Goal: Task Accomplishment & Management: Manage account settings

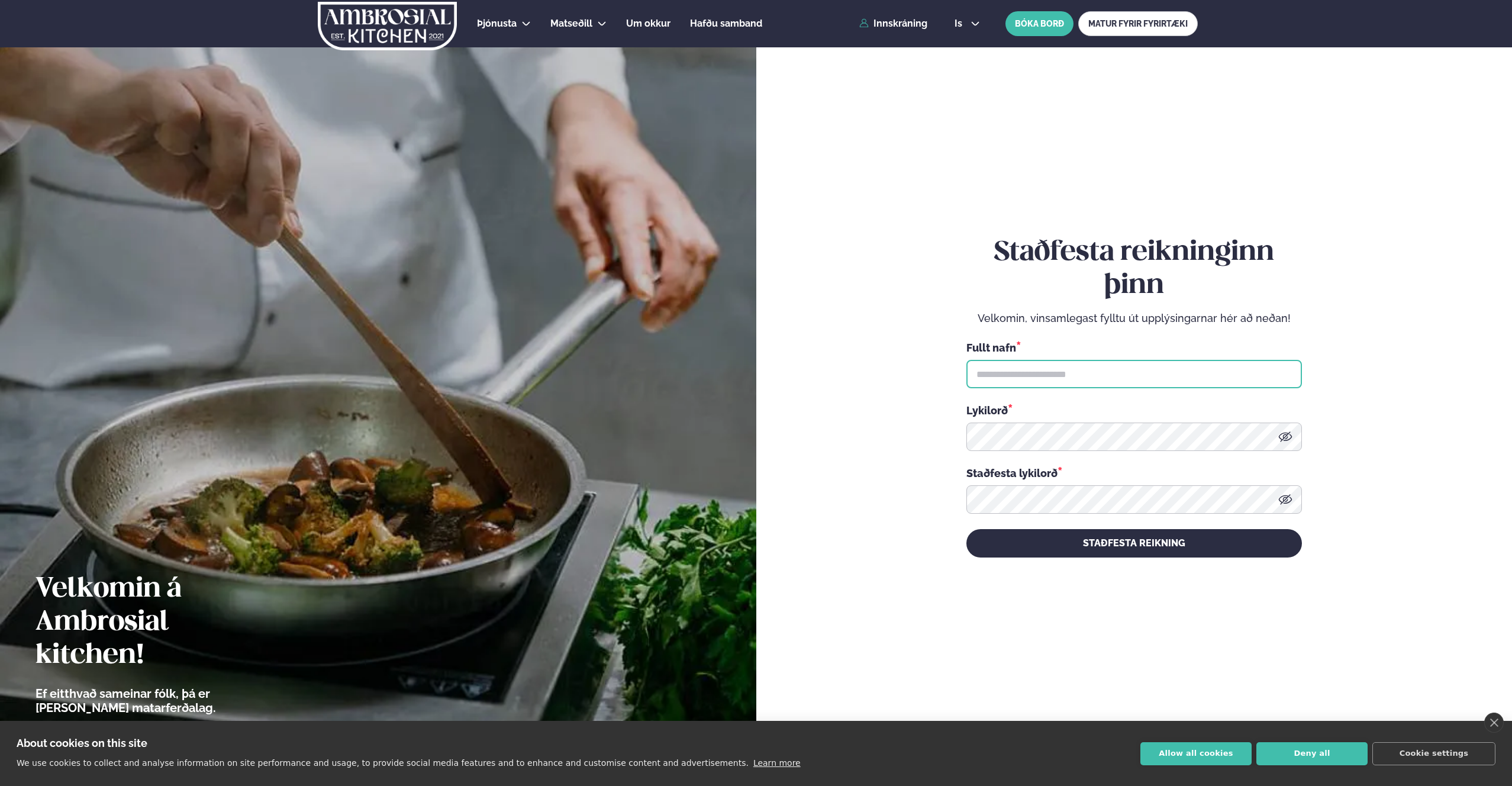
click at [1032, 368] on input "text" at bounding box center [1134, 374] width 335 height 28
type input "**********"
click at [1199, 750] on button "Allow all cookies" at bounding box center [1196, 754] width 111 height 23
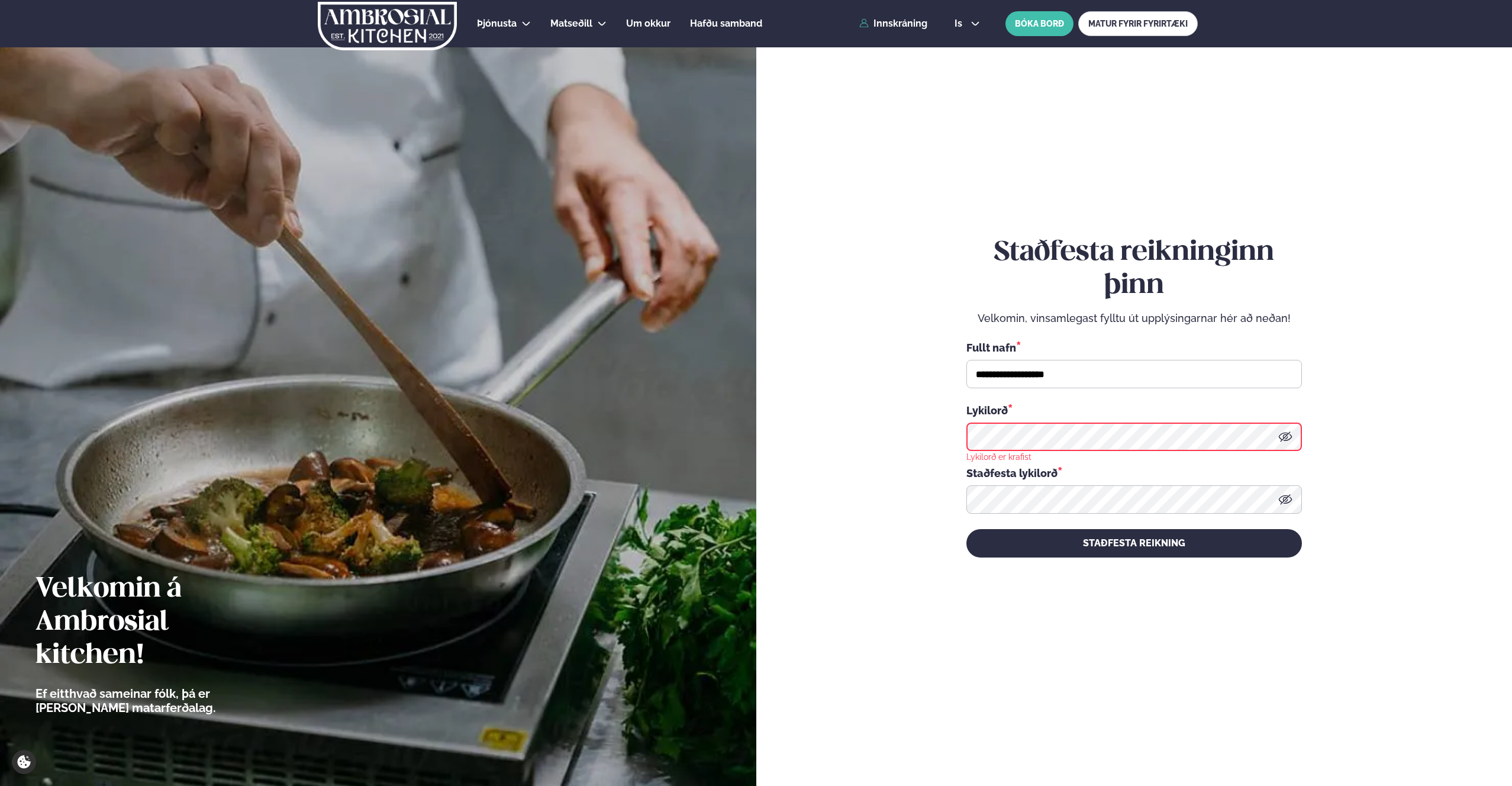
click at [1017, 420] on div "Lykilorð *" at bounding box center [1134, 427] width 335 height 48
click at [1287, 499] on icon at bounding box center [1285, 499] width 14 height 14
click at [1287, 499] on icon at bounding box center [1285, 499] width 3 height 3
click at [966, 529] on button "STAÐFESTA REIKNING" at bounding box center [1134, 543] width 335 height 28
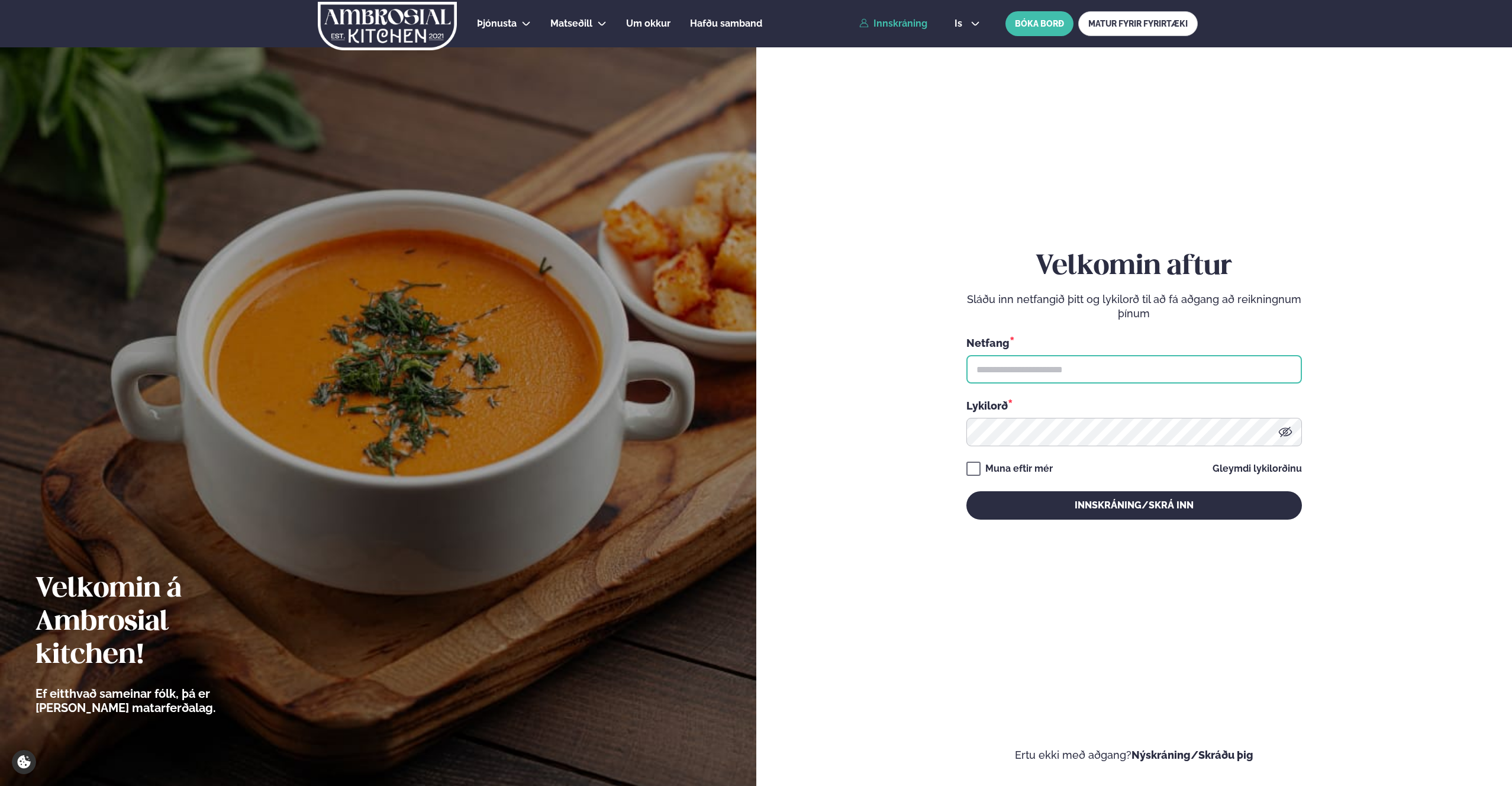
drag, startPoint x: 1040, startPoint y: 367, endPoint x: 1281, endPoint y: 265, distance: 261.7
click at [1040, 367] on input "text" at bounding box center [1134, 370] width 335 height 28
click at [1030, 355] on input "**********" at bounding box center [1134, 370] width 335 height 28
click at [1029, 357] on input "**********" at bounding box center [1134, 370] width 335 height 28
click at [1001, 361] on input "**********" at bounding box center [1134, 370] width 335 height 28
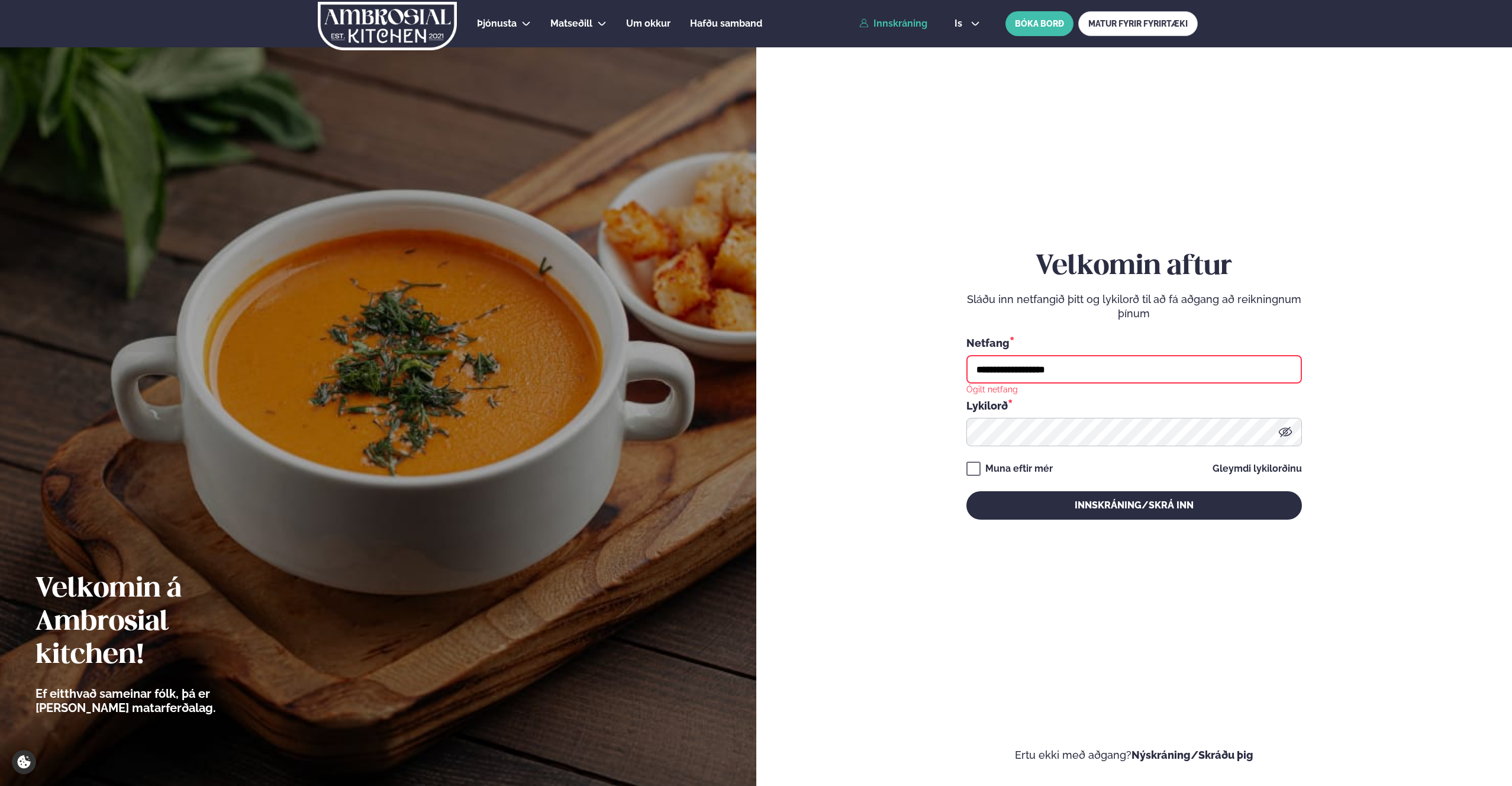
click at [1001, 361] on input "**********" at bounding box center [1134, 370] width 335 height 28
type input "**********"
click at [1287, 431] on icon at bounding box center [1285, 432] width 14 height 14
click at [1287, 431] on icon at bounding box center [1285, 432] width 3 height 3
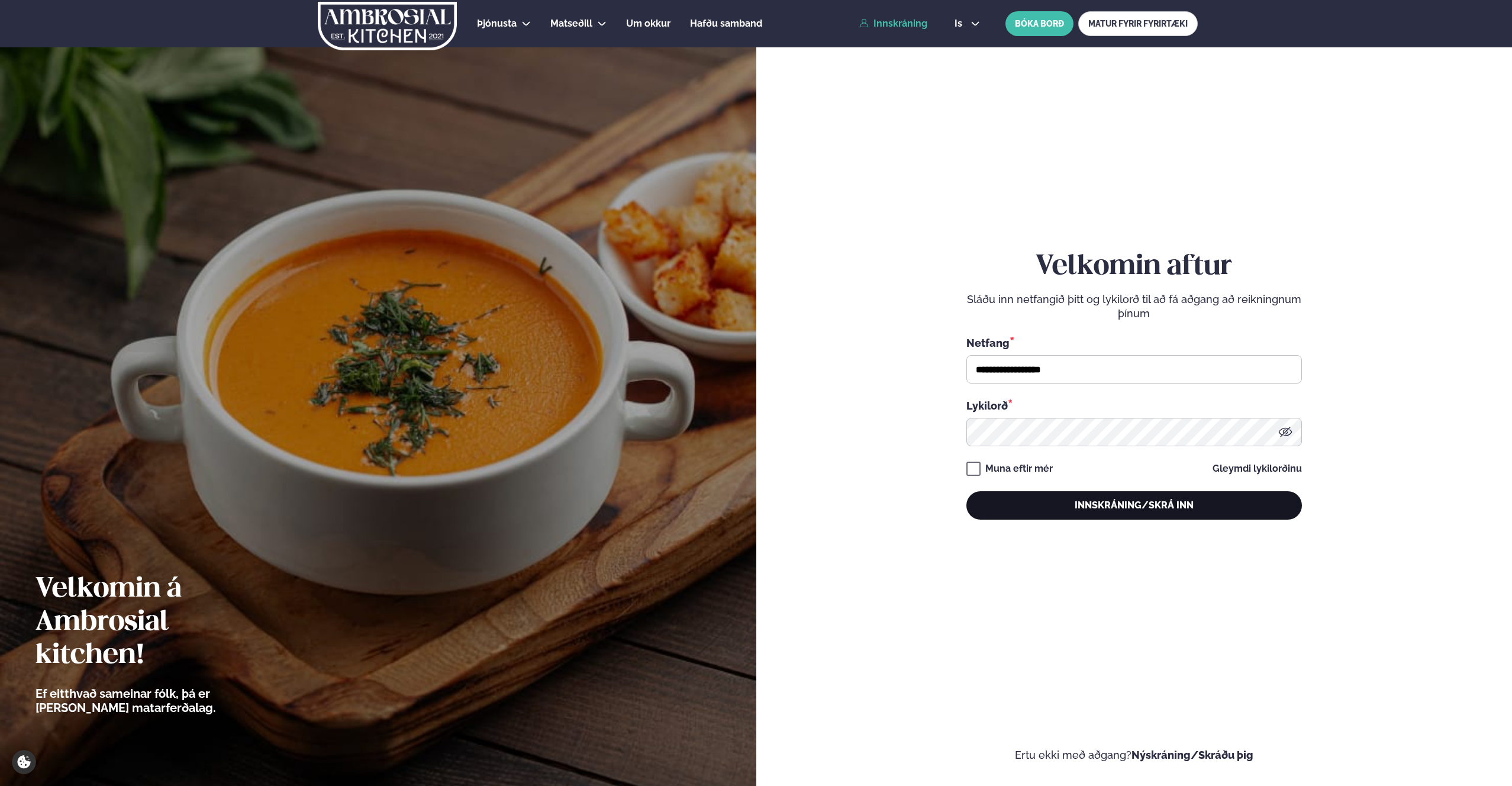
click at [1076, 500] on button "Innskráning/Skrá inn" at bounding box center [1134, 506] width 335 height 28
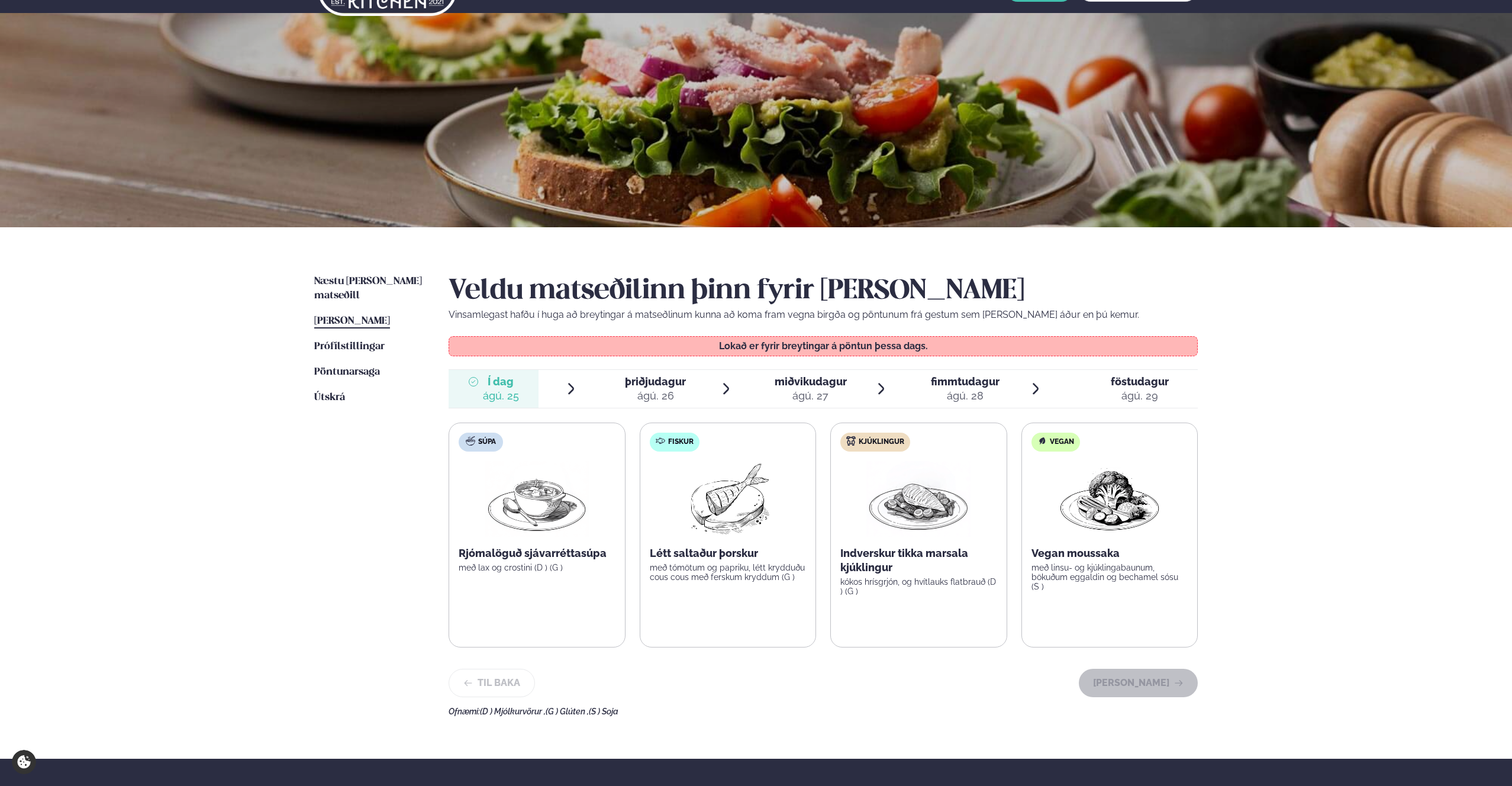
scroll to position [32, 0]
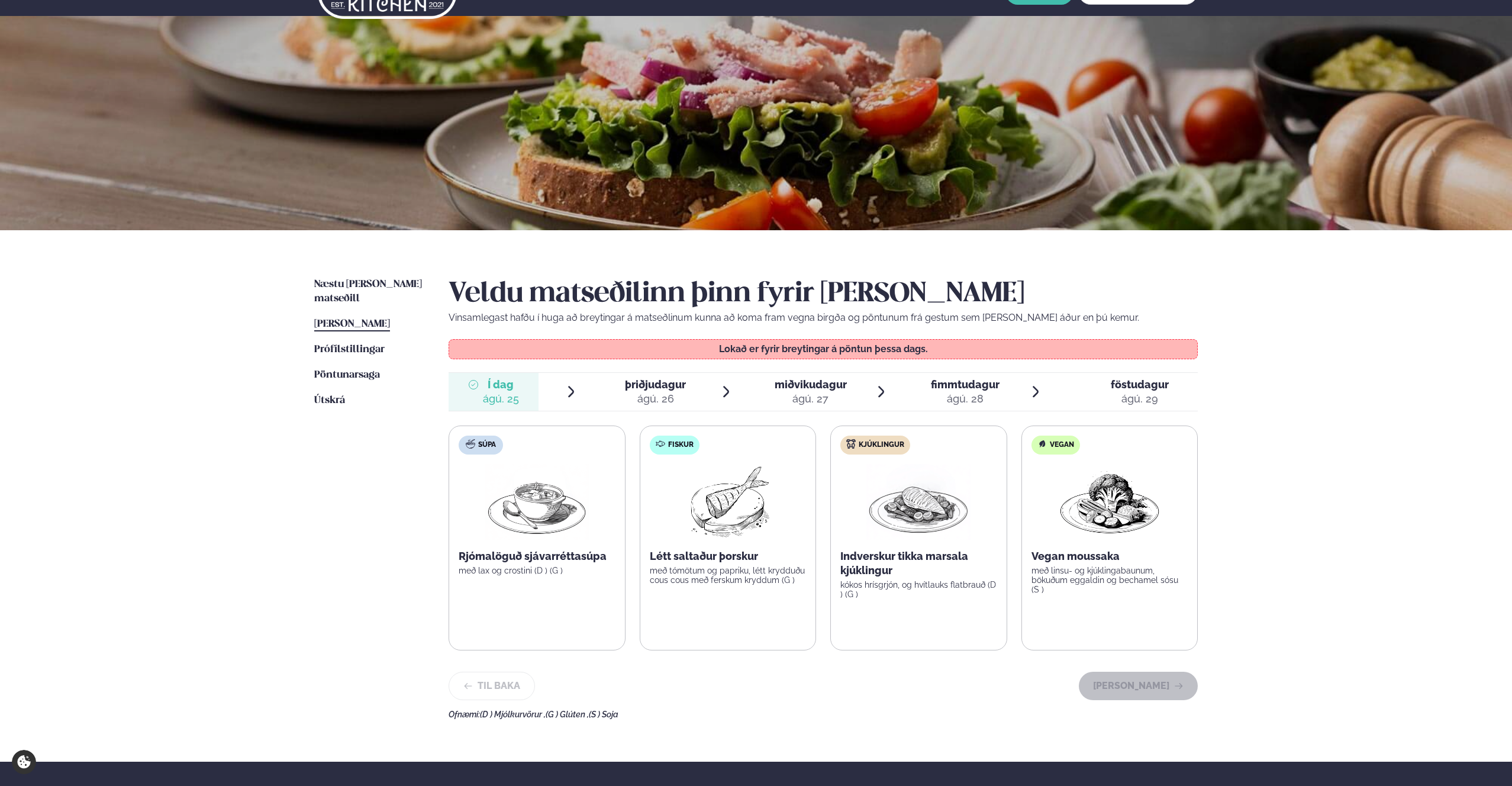
click at [751, 351] on p "Lokað er fyrir breytingar á pöntun þessa dags." at bounding box center [823, 349] width 725 height 9
click at [644, 391] on div "þriðjudagur þri." at bounding box center [655, 384] width 61 height 14
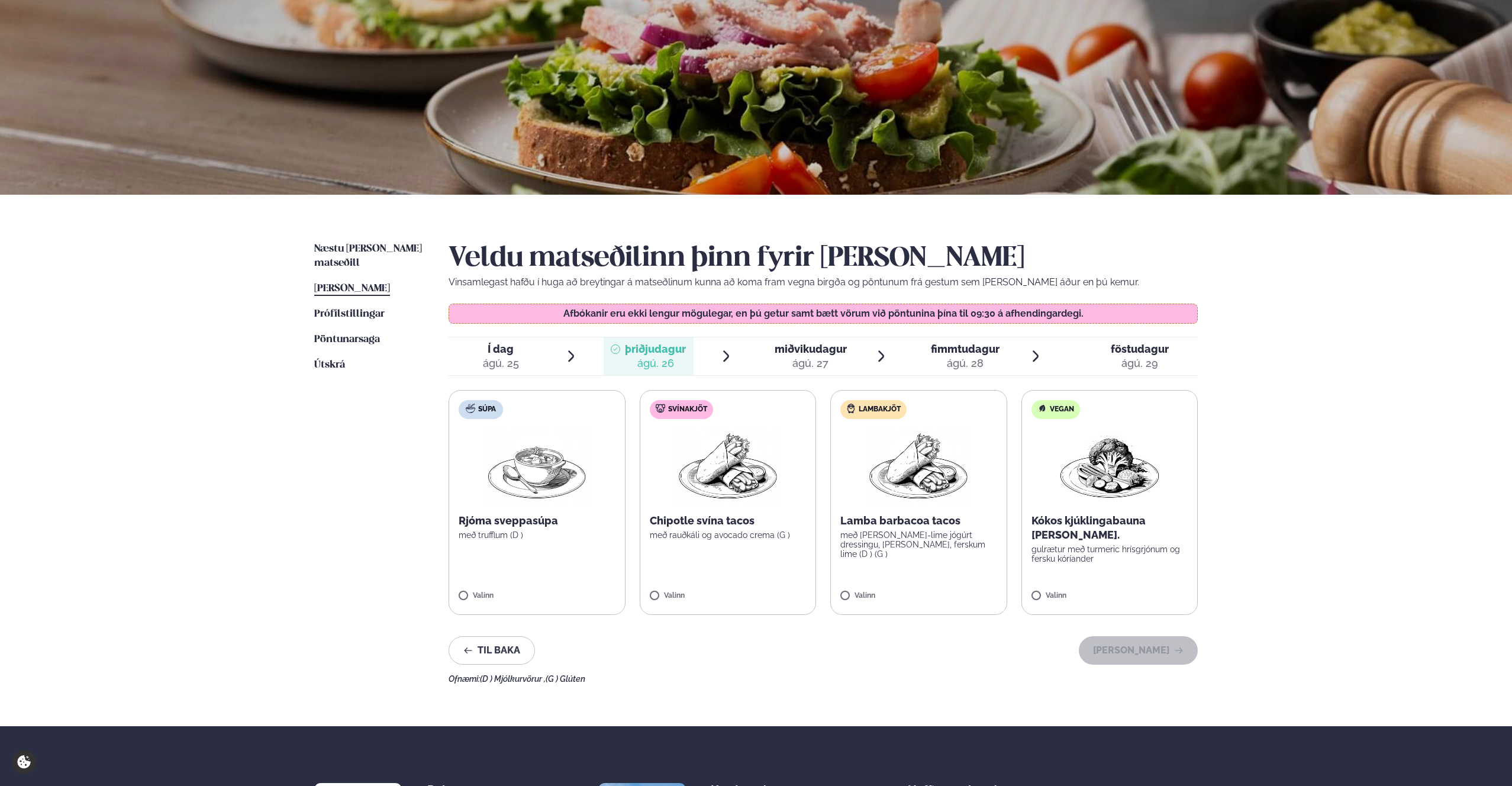
scroll to position [103, 0]
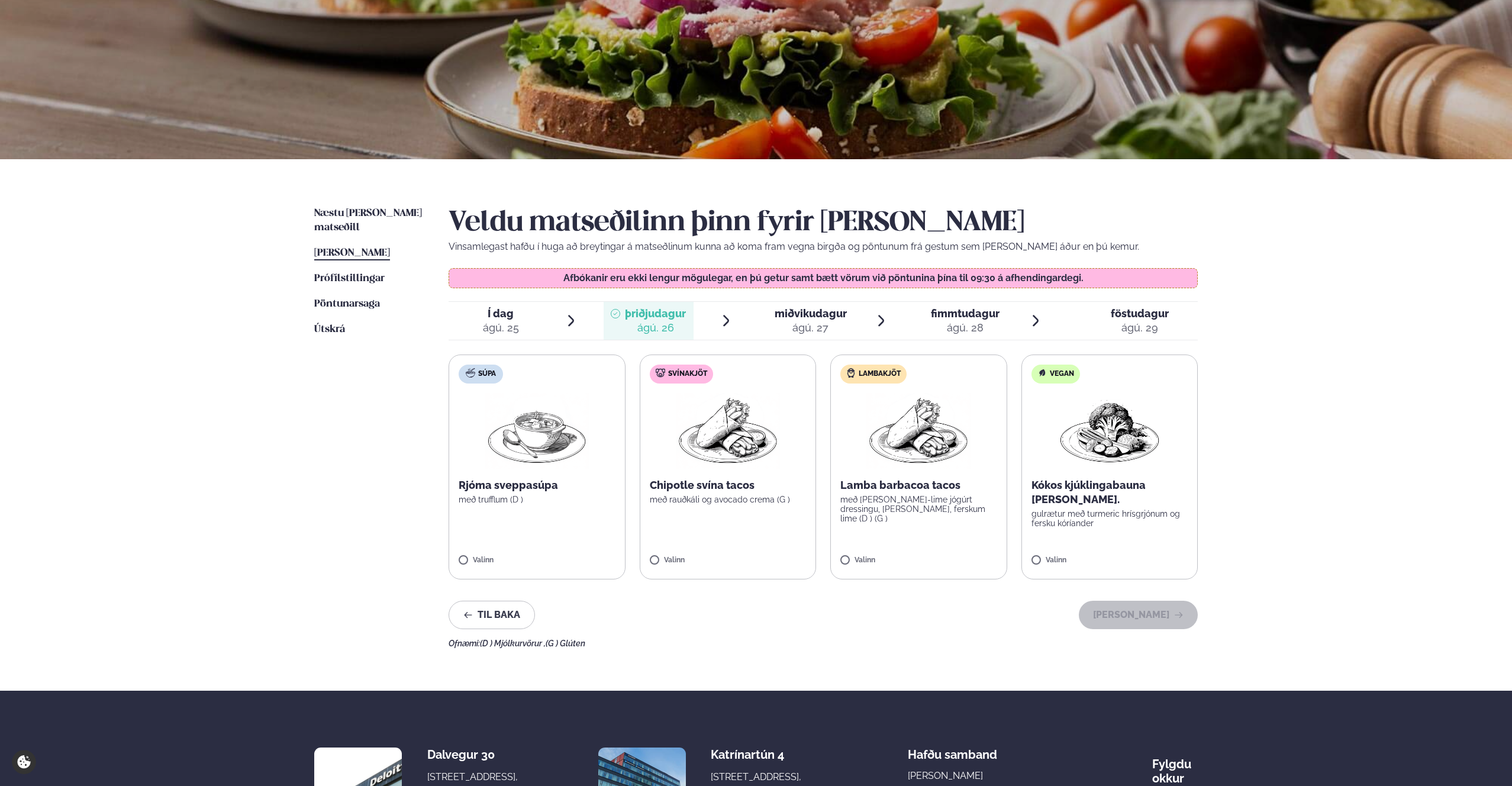
click at [850, 553] on label "Lambakjöt Lamba barbacoa tacos með [PERSON_NAME]-lime jógúrt dressingu, [PERSON…" at bounding box center [919, 467] width 177 height 225
click at [1145, 616] on button "[PERSON_NAME]" at bounding box center [1138, 615] width 119 height 28
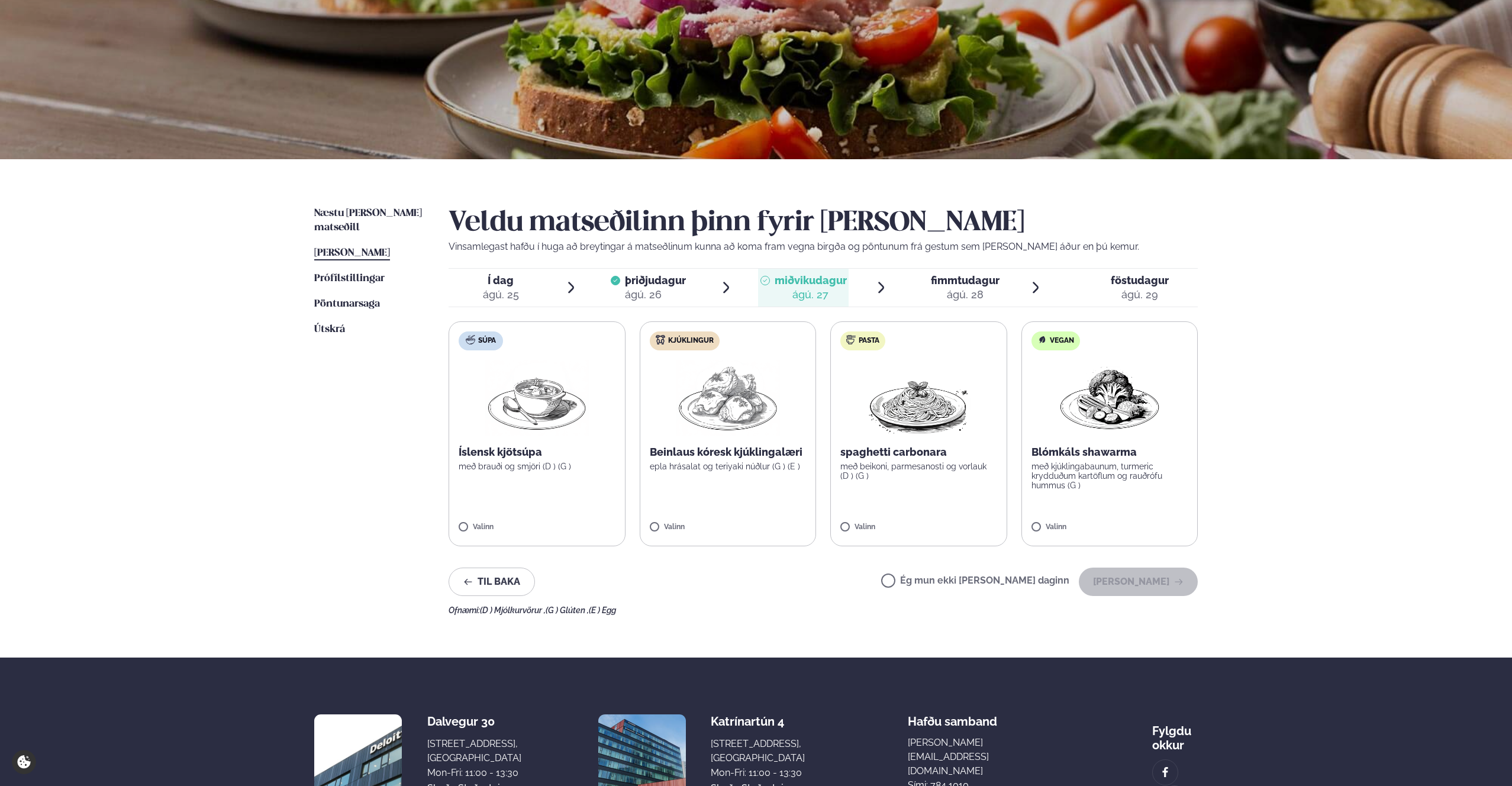
click at [1000, 270] on span "fimmtudagur fim. [DATE]" at bounding box center [958, 288] width 90 height 38
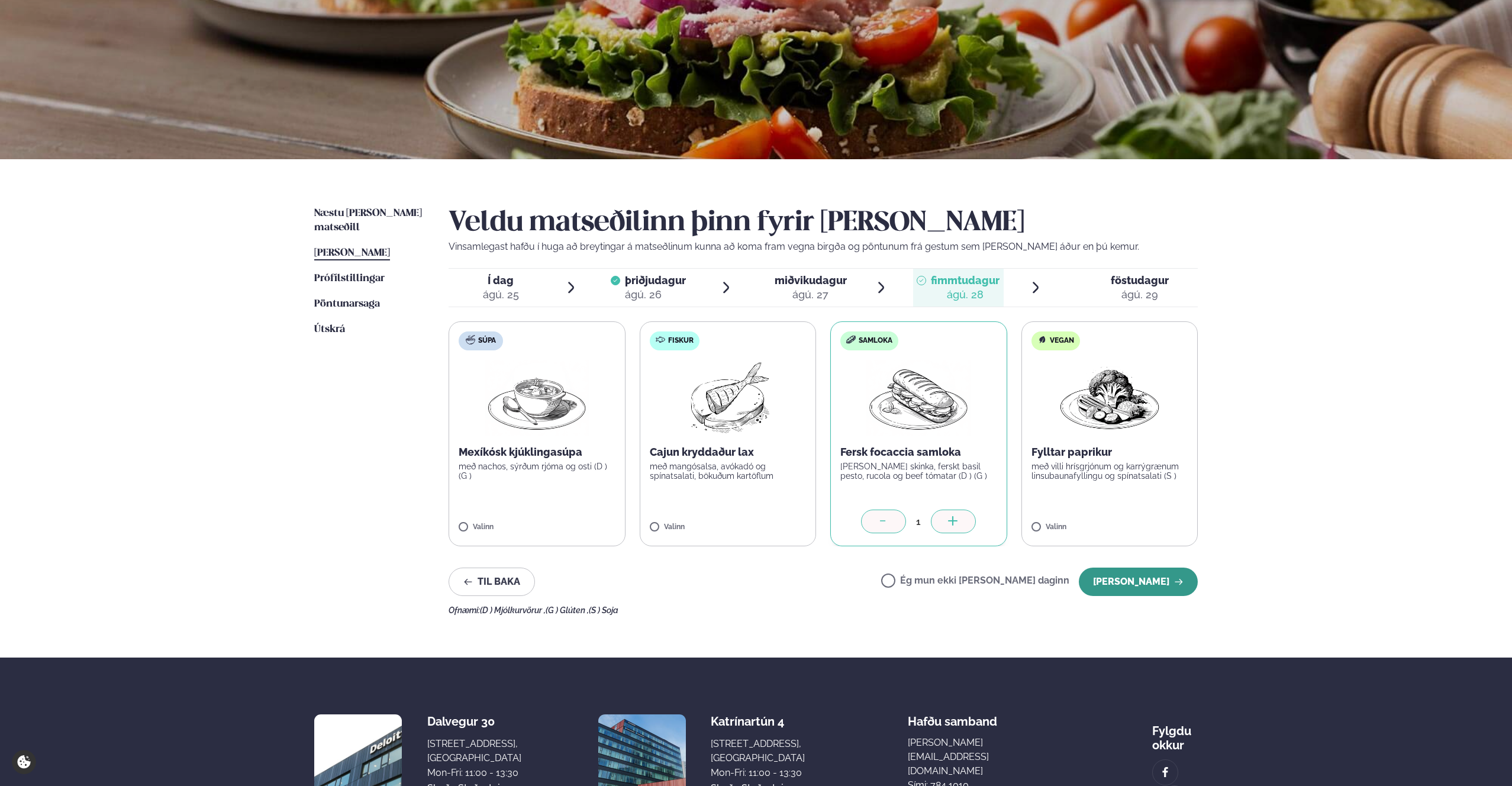
click at [1118, 585] on button "[PERSON_NAME]" at bounding box center [1138, 581] width 119 height 28
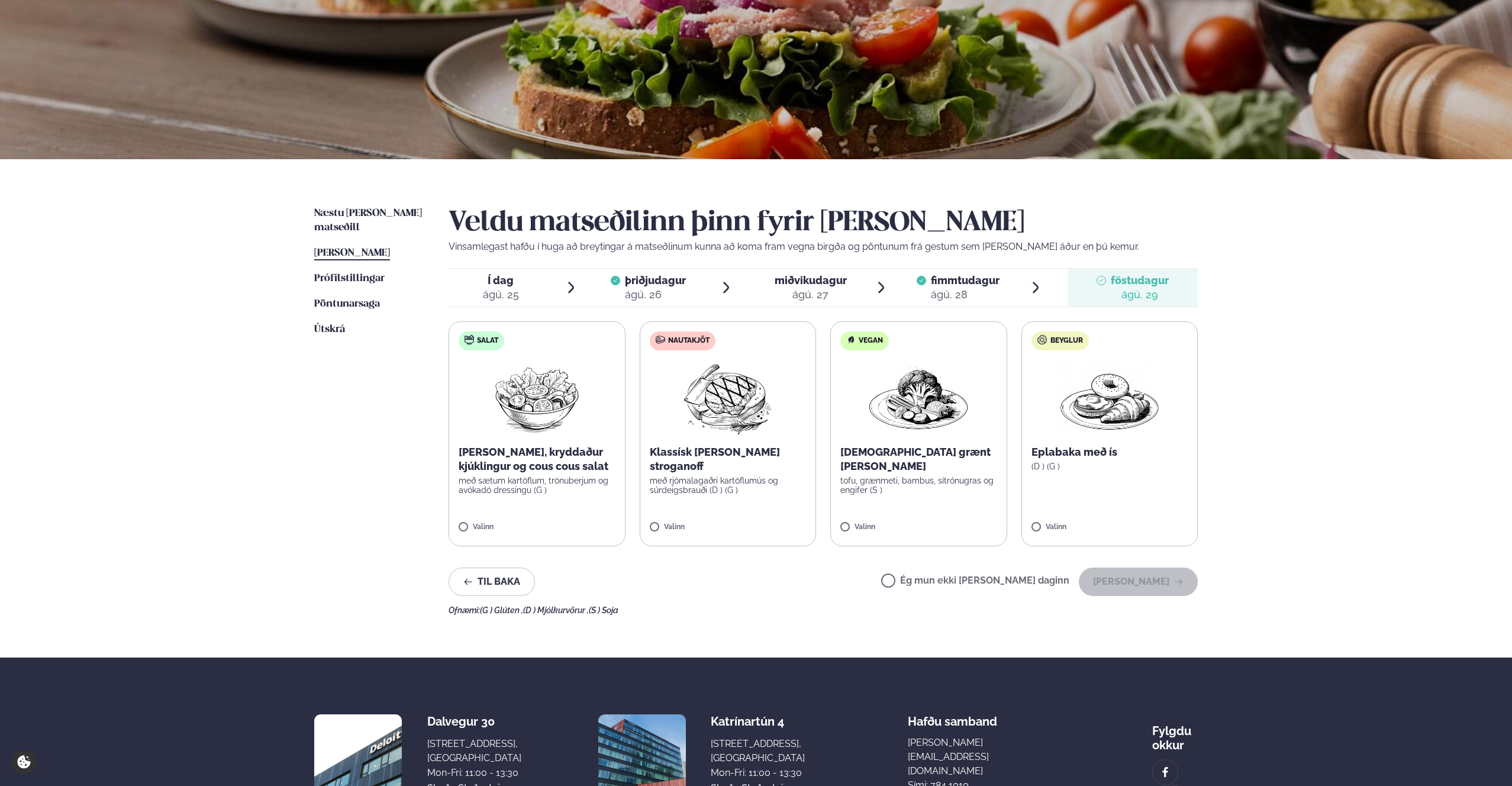
click at [935, 585] on label "Ég mun ekki [PERSON_NAME] daginn" at bounding box center [975, 582] width 188 height 13
click at [495, 285] on span "Í dag" at bounding box center [501, 280] width 36 height 14
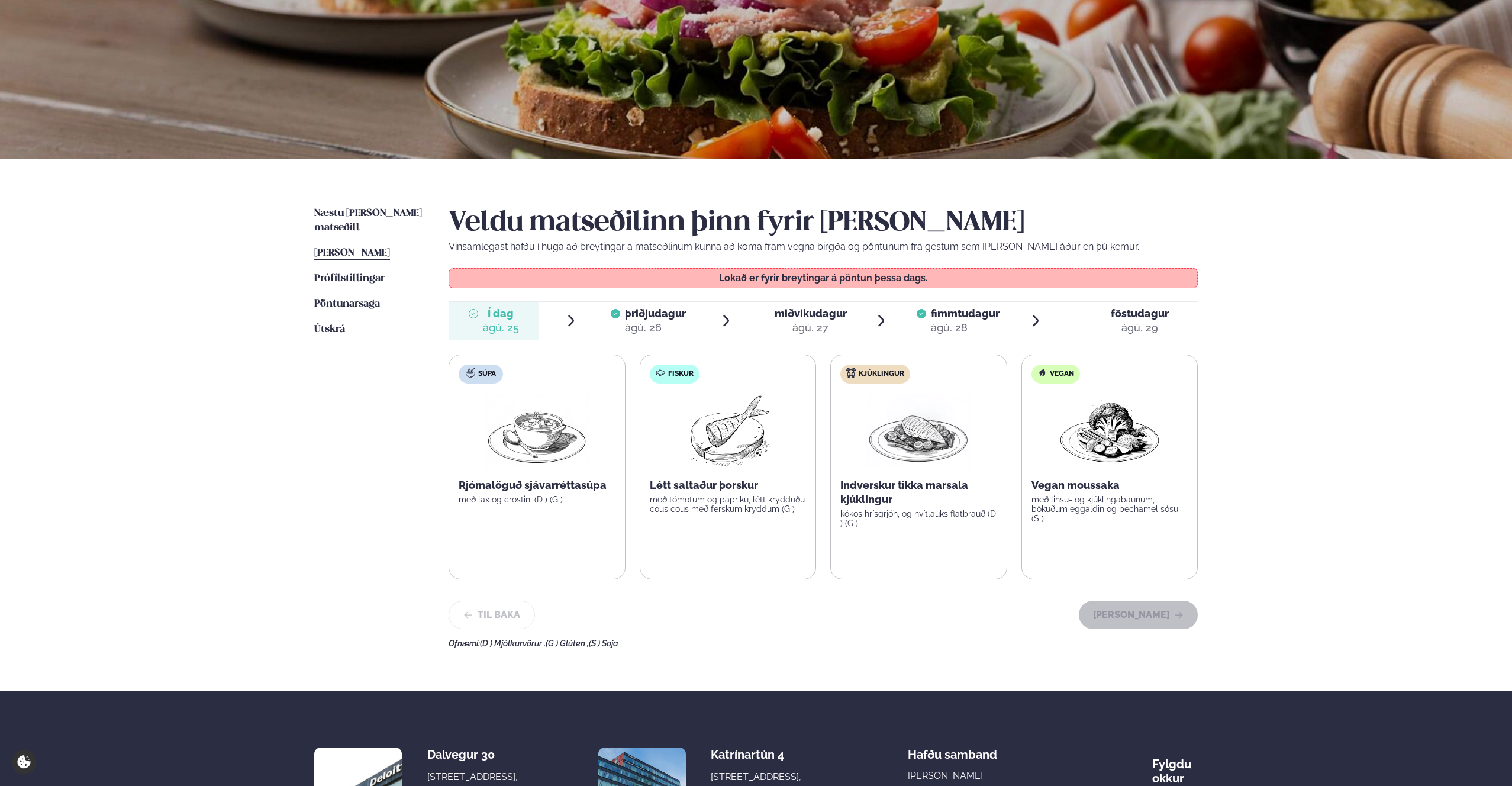
click at [609, 335] on span "þriðjudagur þri. [DATE]" at bounding box center [648, 321] width 90 height 38
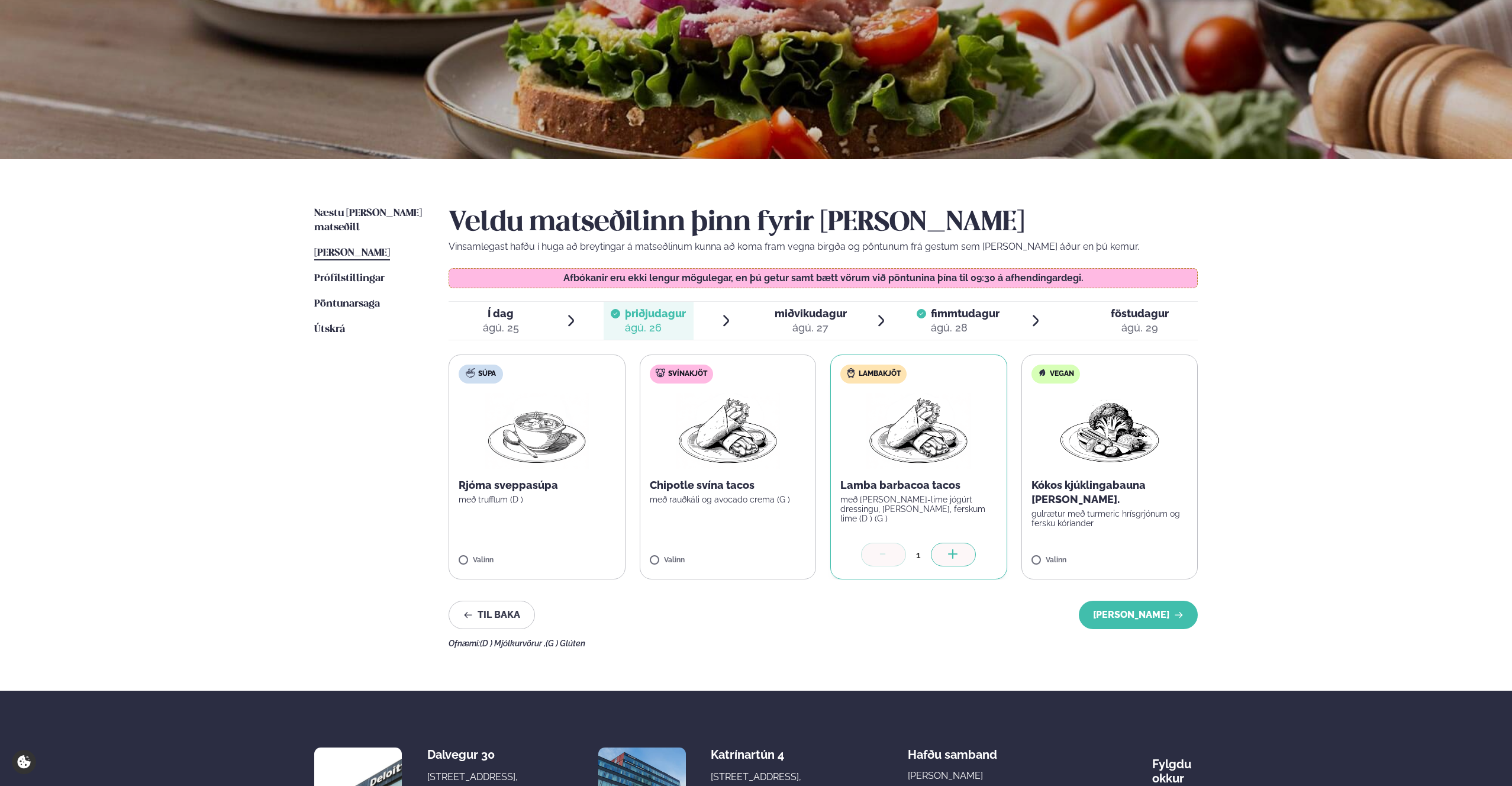
drag, startPoint x: 784, startPoint y: 325, endPoint x: 1143, endPoint y: 615, distance: 461.5
click at [784, 325] on div "ágú. 27" at bounding box center [811, 327] width 72 height 14
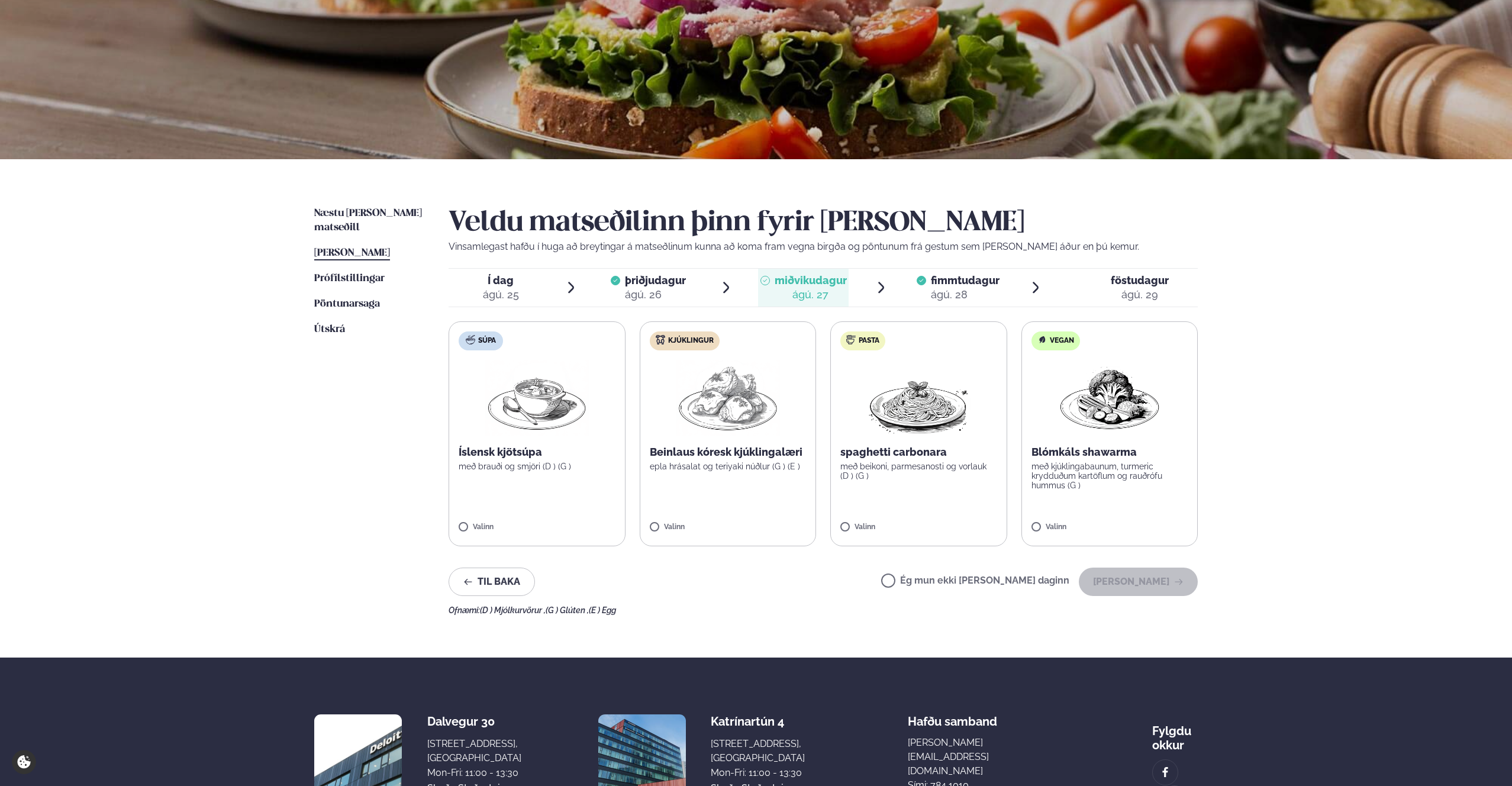
click at [969, 574] on div "Ég mun ekki [PERSON_NAME] daginn [PERSON_NAME]" at bounding box center [1039, 581] width 316 height 28
drag, startPoint x: 971, startPoint y: 581, endPoint x: 990, endPoint y: 530, distance: 54.4
click at [971, 581] on label "Ég mun ekki [PERSON_NAME] daginn" at bounding box center [975, 582] width 188 height 13
drag, startPoint x: 945, startPoint y: 294, endPoint x: 1034, endPoint y: 298, distance: 89.1
click at [945, 294] on div "ágú. 28" at bounding box center [965, 294] width 68 height 14
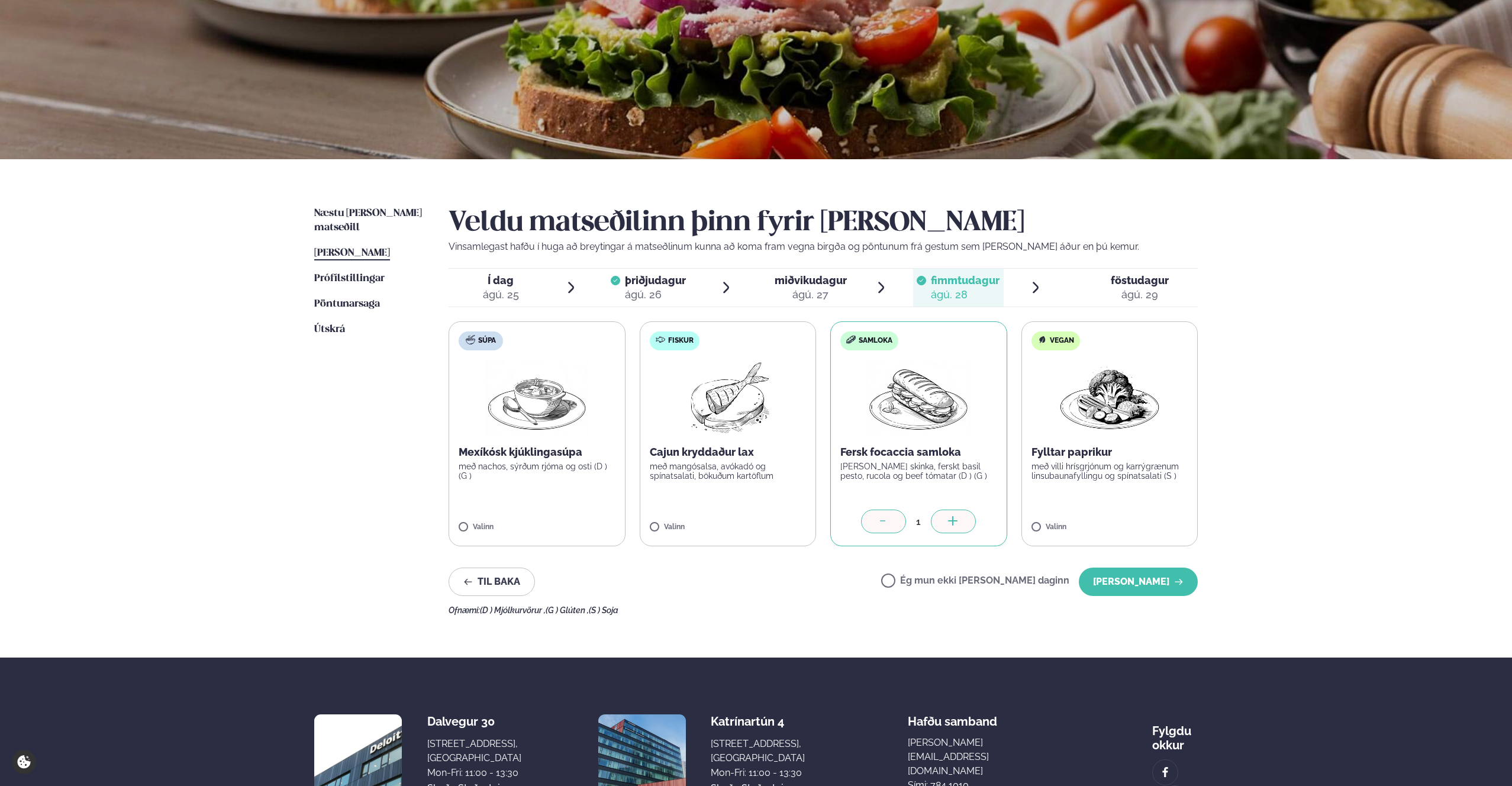
click at [1142, 300] on div "ágú. 29" at bounding box center [1140, 294] width 58 height 14
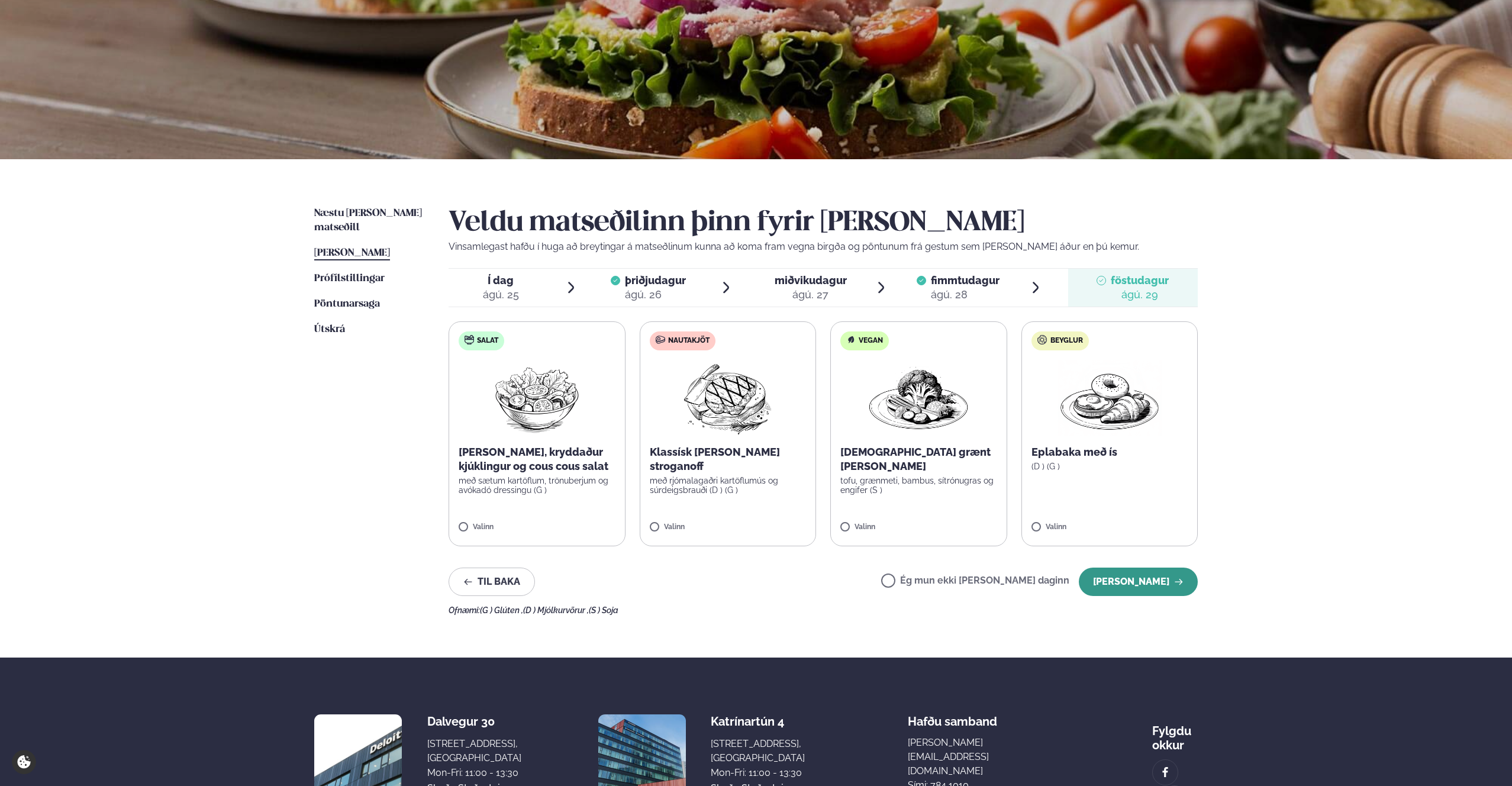
click at [1127, 587] on button "[PERSON_NAME]" at bounding box center [1138, 581] width 119 height 28
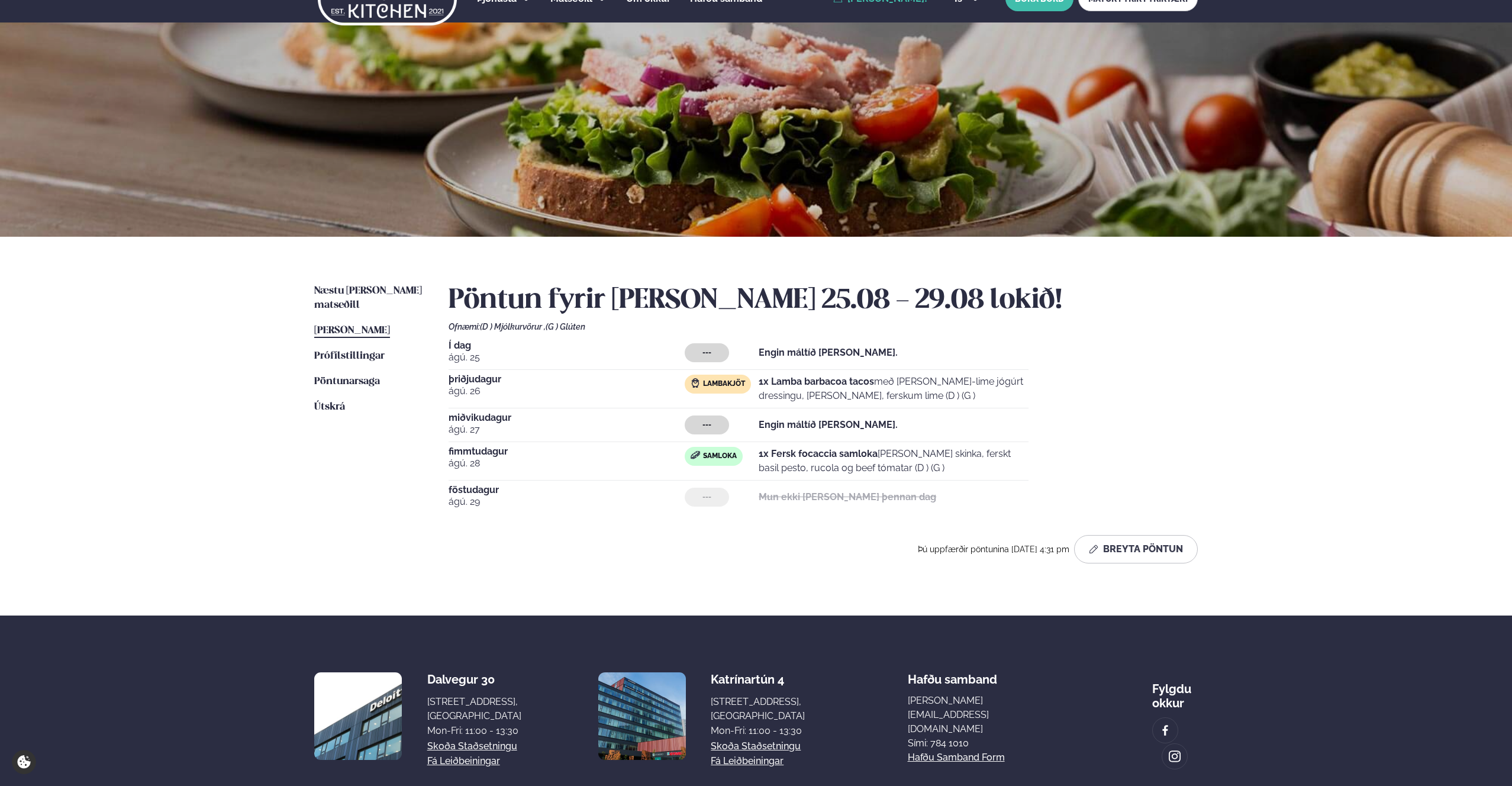
scroll to position [0, 0]
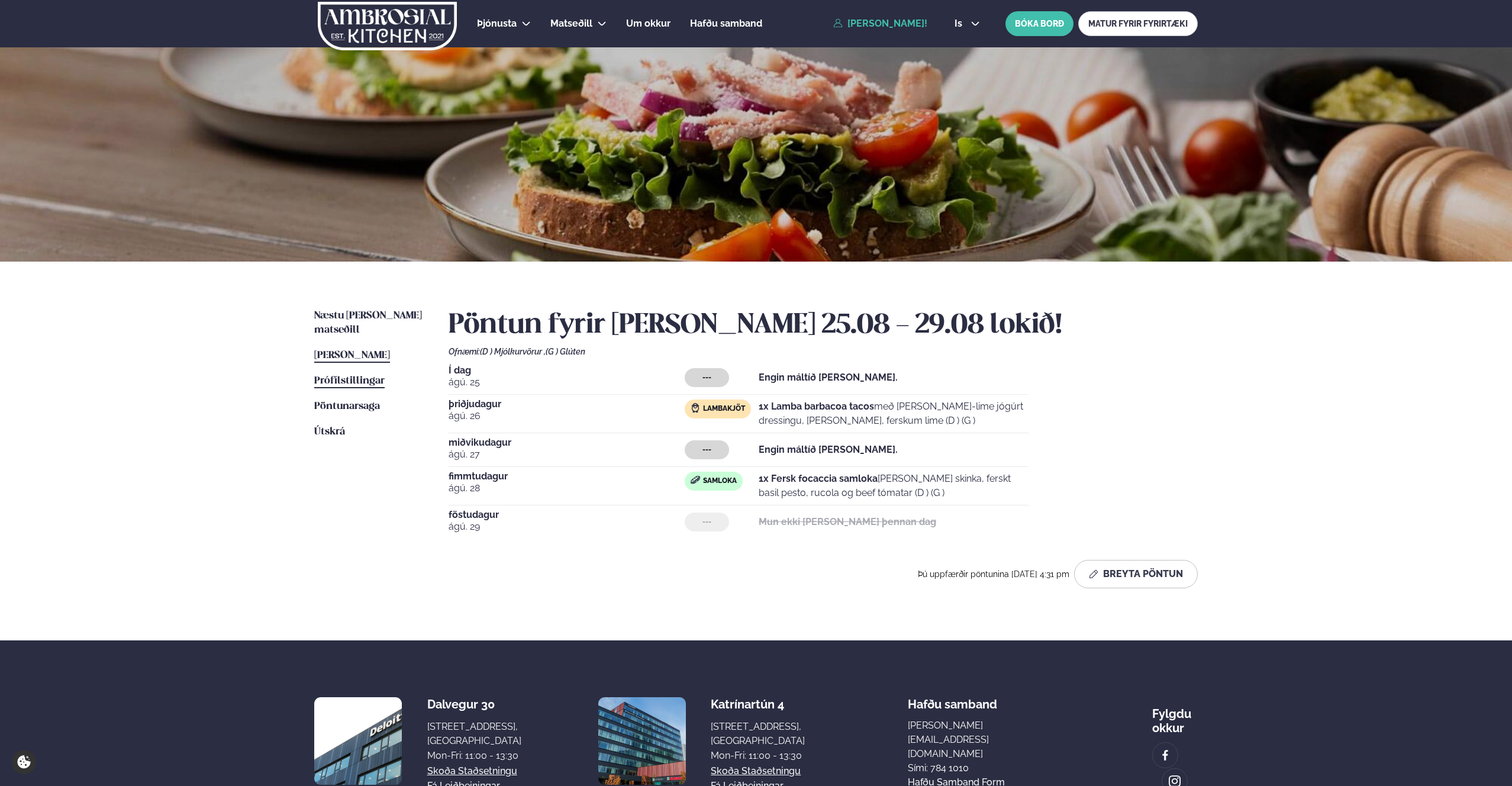
click at [352, 376] on span "Prófílstillingar" at bounding box center [349, 380] width 70 height 10
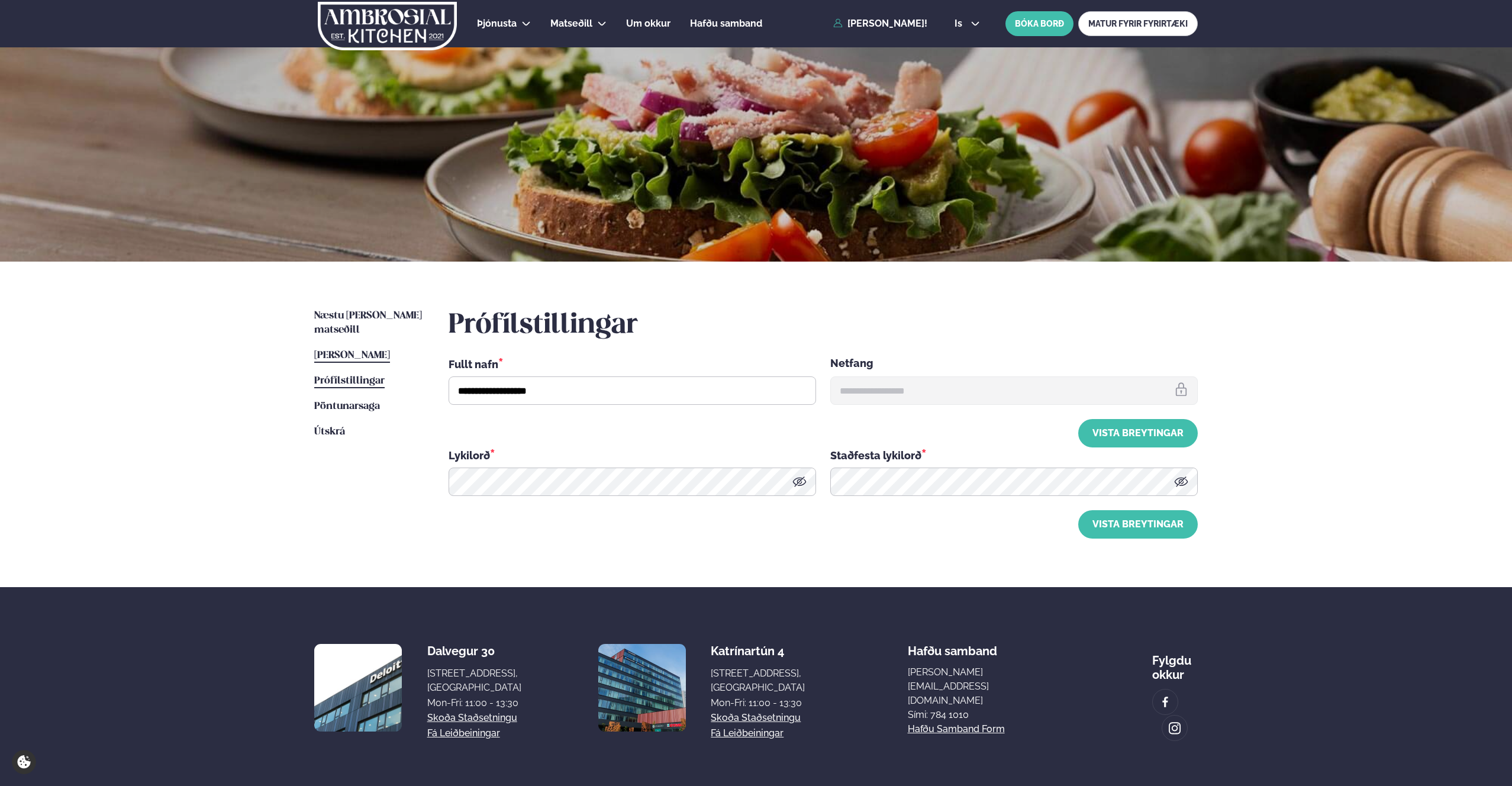
click at [365, 349] on link "[PERSON_NAME] matseðill [PERSON_NAME]" at bounding box center [352, 355] width 76 height 14
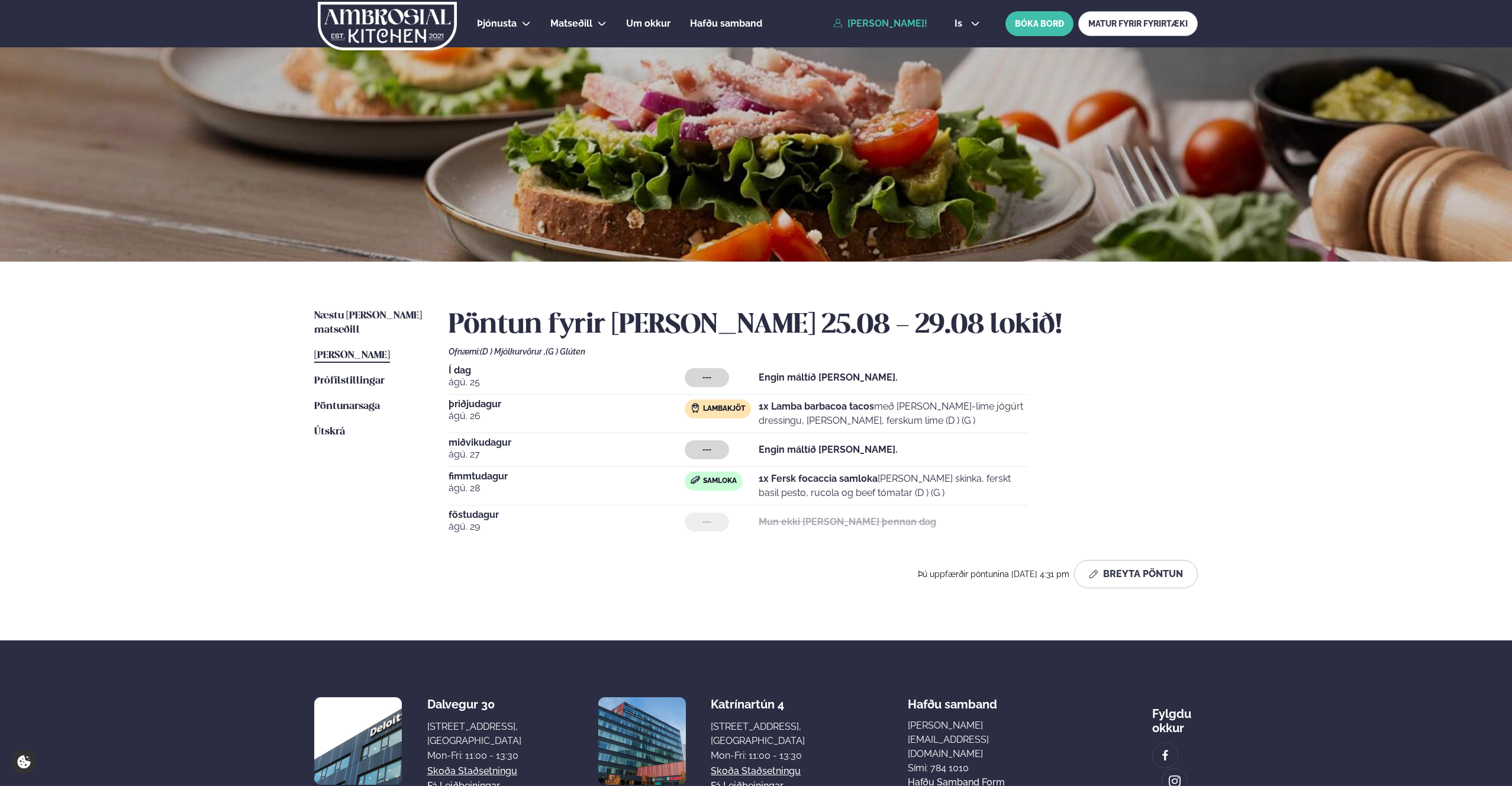
click at [779, 414] on p "1x Lamba barbacoa tacos með [PERSON_NAME]-lime jógúrt dressingu, [PERSON_NAME],…" at bounding box center [894, 414] width 270 height 28
click at [730, 408] on span "Lambakjöt" at bounding box center [724, 409] width 42 height 9
click at [827, 412] on p "1x Lamba barbacoa tacos með [PERSON_NAME]-lime jógúrt dressingu, [PERSON_NAME],…" at bounding box center [894, 414] width 270 height 28
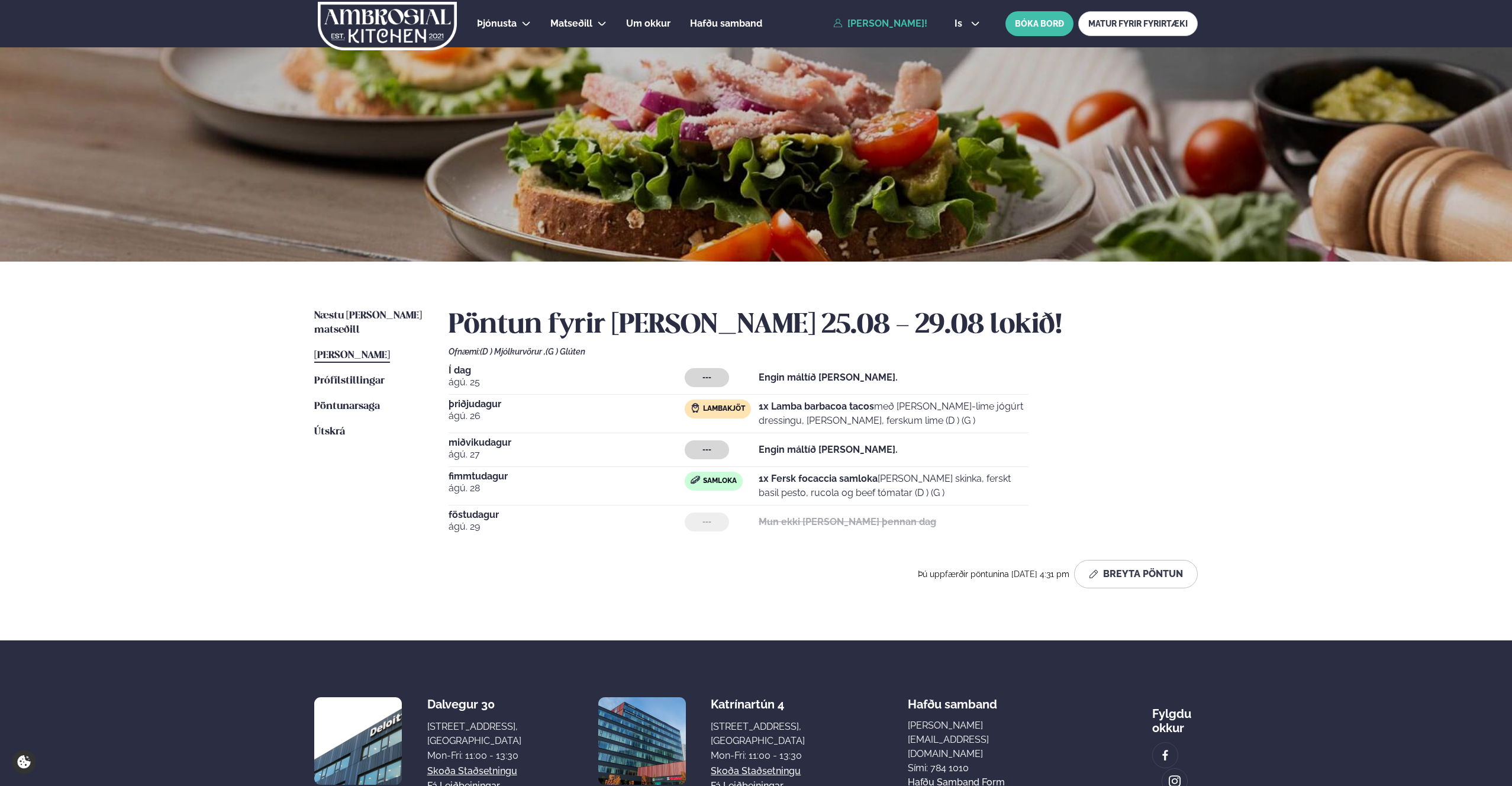
click at [720, 416] on div "Lambakjöt" at bounding box center [717, 409] width 66 height 19
click at [1147, 575] on button "Breyta Pöntun" at bounding box center [1136, 574] width 123 height 28
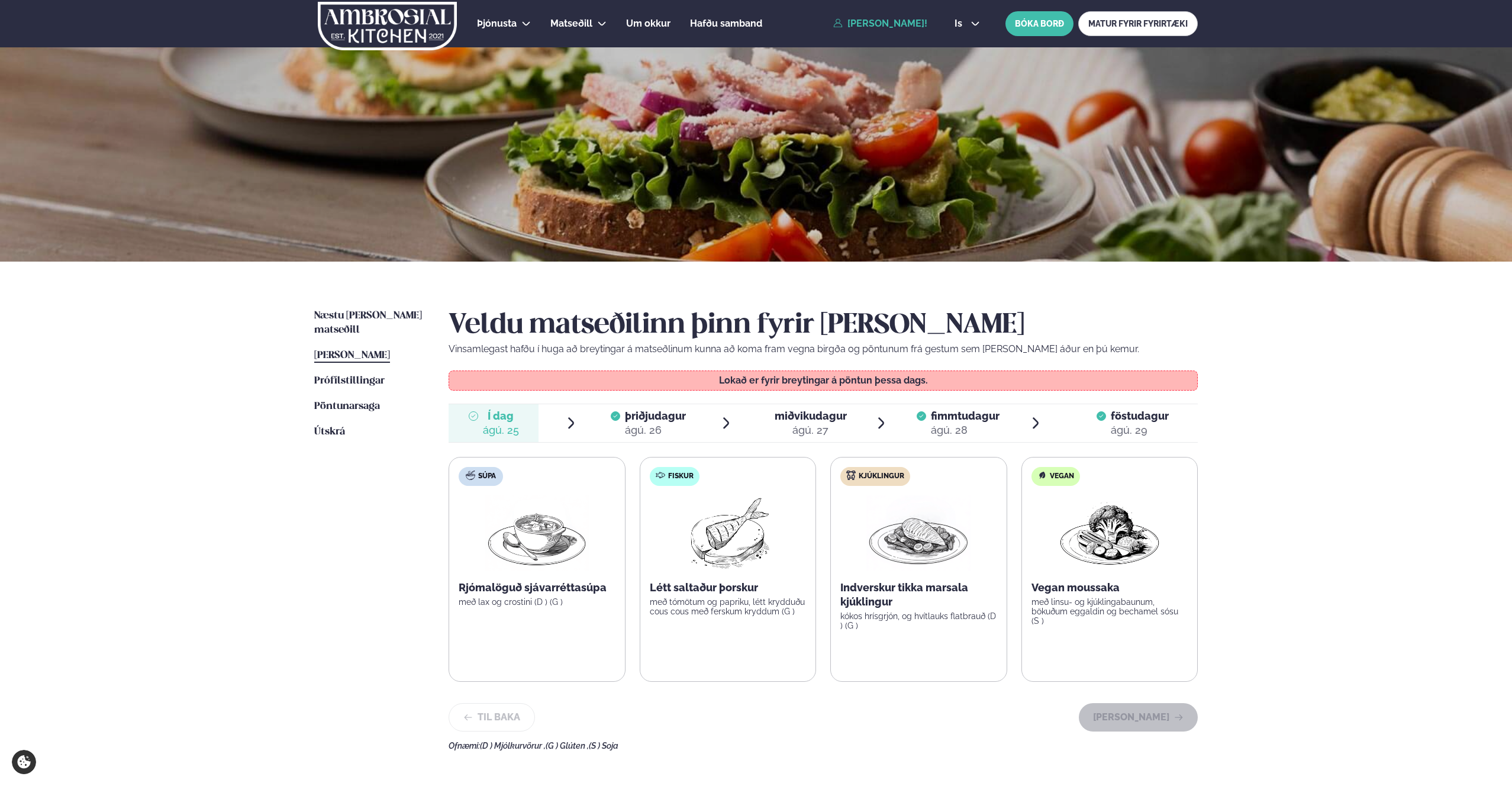
click at [682, 420] on span "þriðjudagur" at bounding box center [655, 416] width 61 height 13
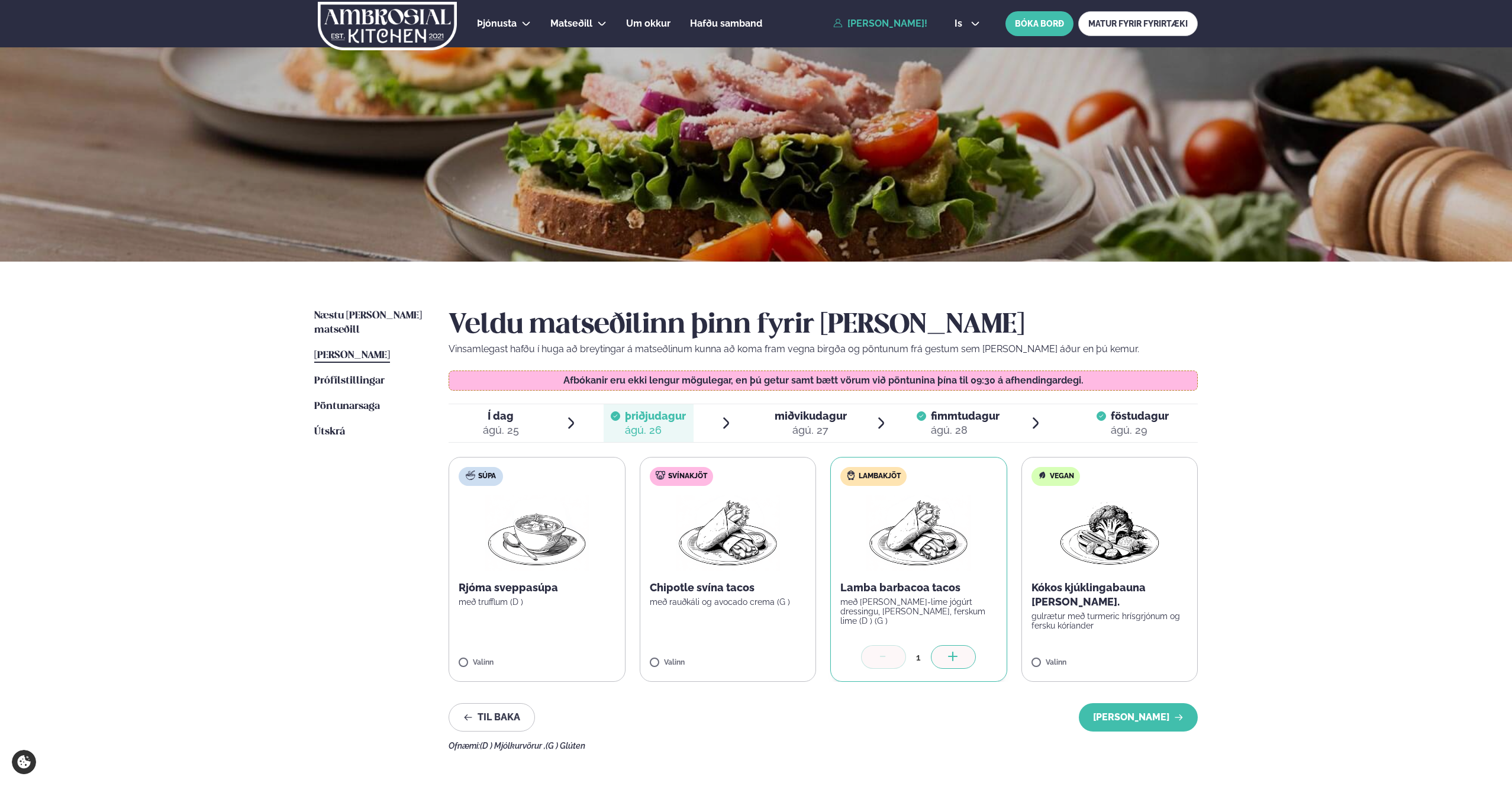
click at [867, 606] on p "með [PERSON_NAME]-lime jógúrt dressingu, [PERSON_NAME], ferskum lime (D ) (G )" at bounding box center [919, 612] width 157 height 28
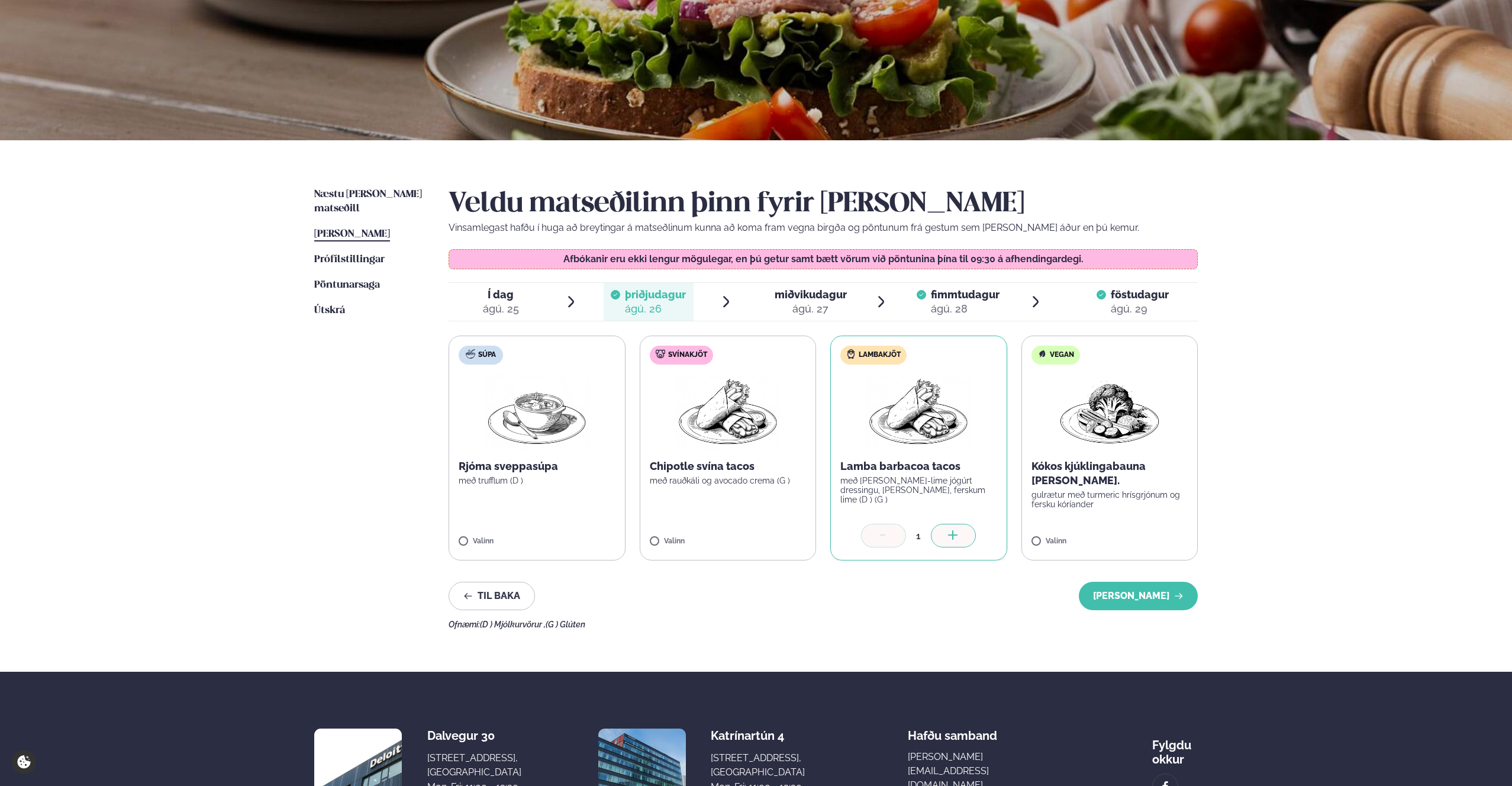
scroll to position [117, 0]
